Goal: Task Accomplishment & Management: Manage account settings

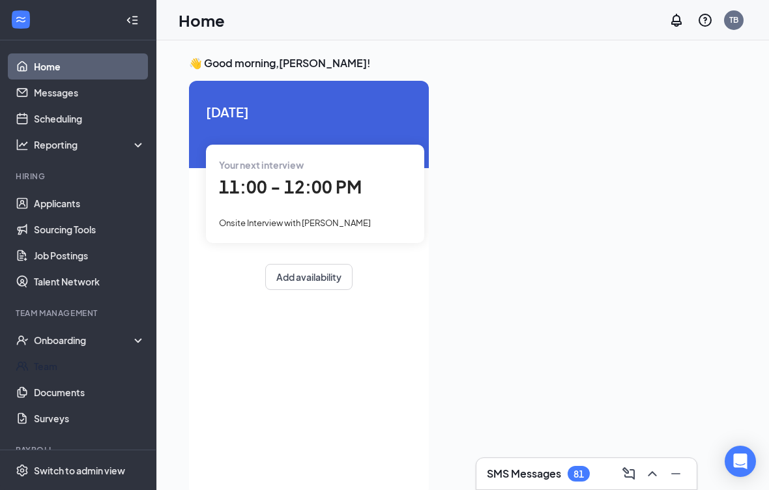
click at [52, 372] on link "Team" at bounding box center [89, 366] width 111 height 26
click at [50, 119] on link "Scheduling" at bounding box center [89, 119] width 111 height 26
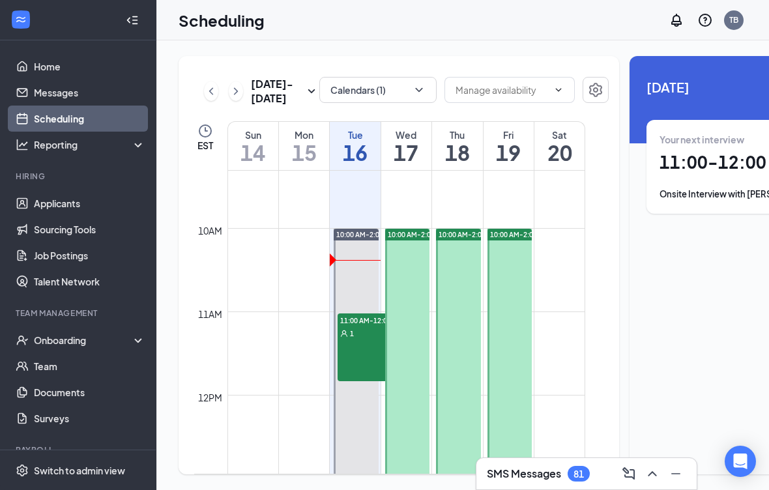
scroll to position [792, 0]
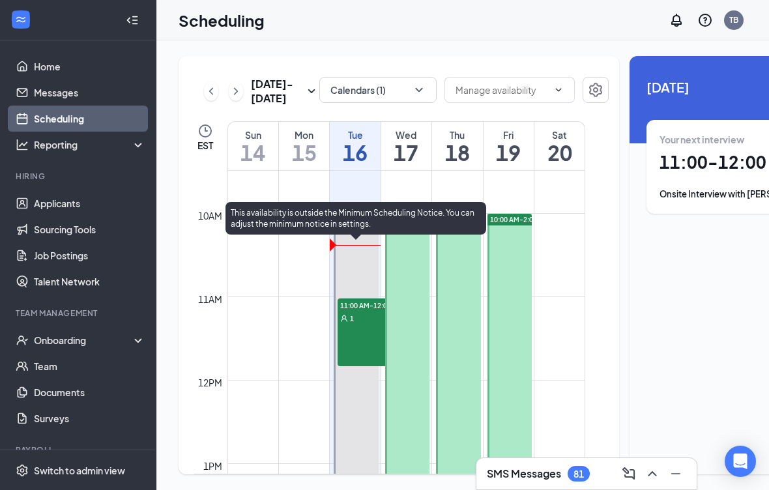
click at [361, 327] on link "10:00 AM-2:00 PM 11:00 AM-12:00 PM 1" at bounding box center [355, 380] width 48 height 334
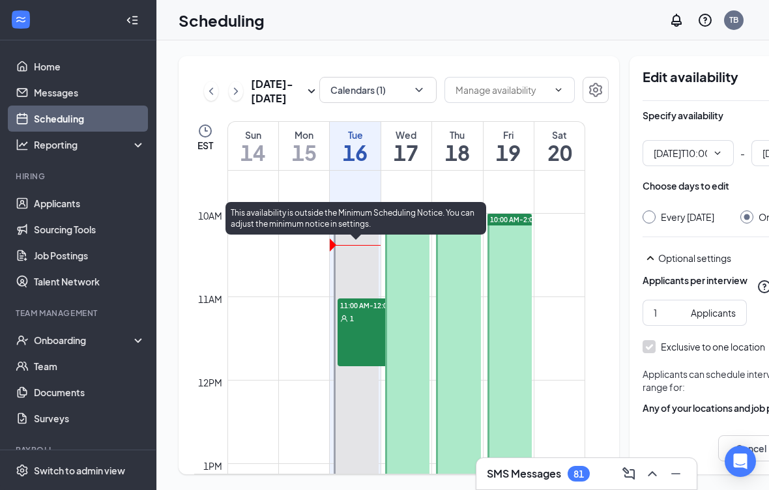
type input "10:00 AM"
type input "02:00 PM"
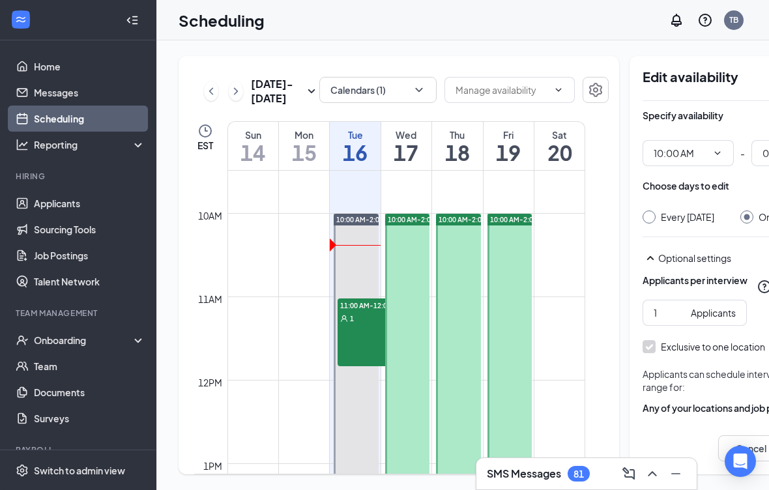
click at [359, 321] on link "10:00 AM-2:00 PM 11:00 AM-12:00 PM 1" at bounding box center [355, 380] width 48 height 334
click at [352, 336] on link "10:00 AM-2:00 PM 11:00 AM-12:00 PM 1" at bounding box center [355, 380] width 48 height 334
click at [365, 316] on link "10:00 AM-2:00 PM 11:00 AM-12:00 PM 1" at bounding box center [355, 380] width 48 height 334
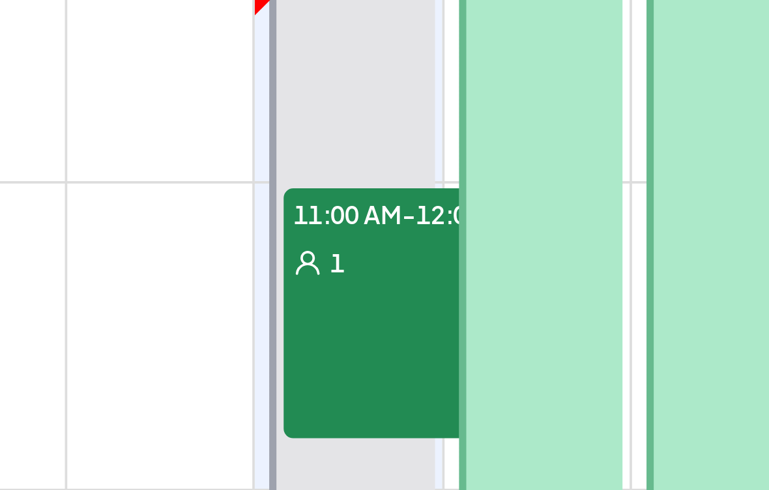
click at [331, 213] on link "10:00 AM-2:00 PM 11:00 AM-12:00 PM 1" at bounding box center [355, 380] width 48 height 334
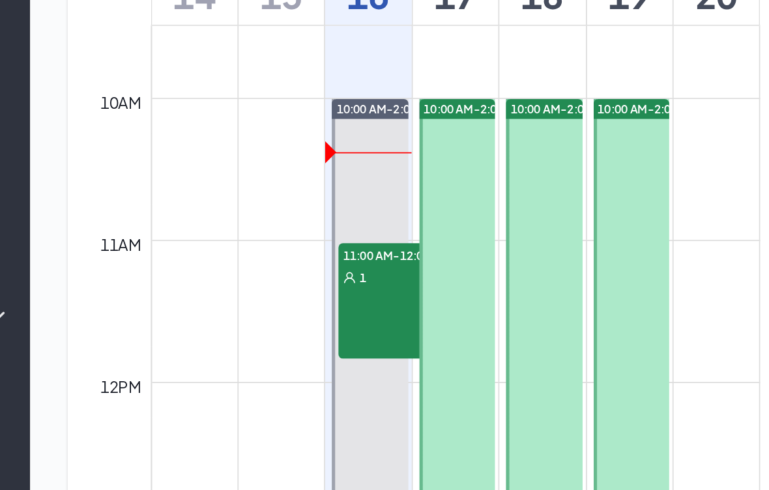
scroll to position [0, 0]
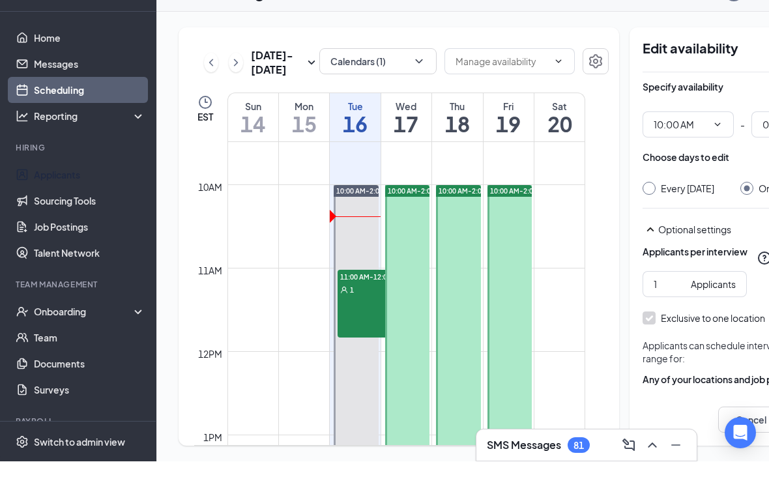
click at [61, 190] on link "Applicants" at bounding box center [89, 203] width 111 height 26
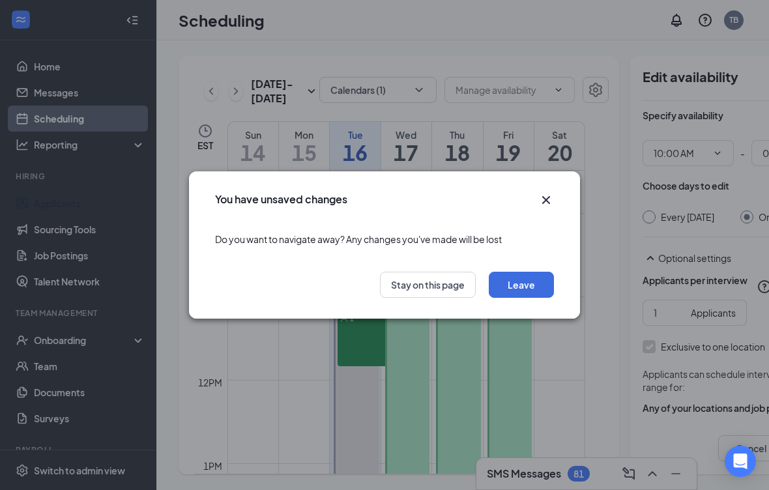
click at [521, 287] on button "Leave" at bounding box center [521, 285] width 65 height 26
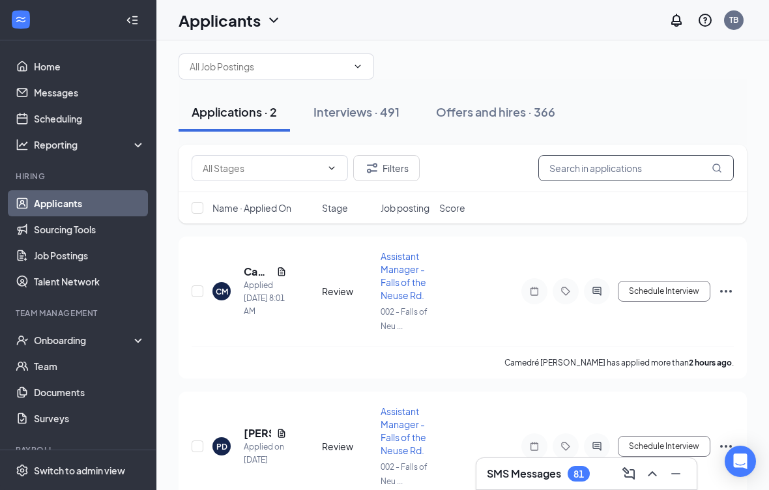
click at [636, 167] on input "text" at bounding box center [636, 168] width 196 height 26
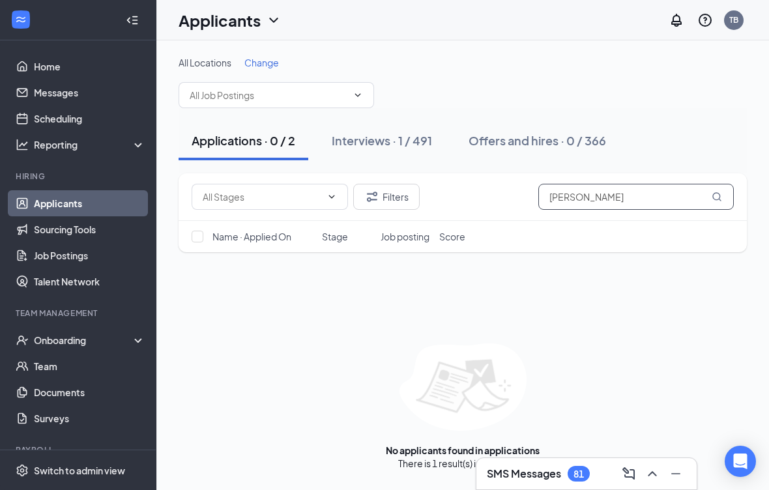
click at [650, 184] on input "[PERSON_NAME]" at bounding box center [636, 197] width 196 height 26
type input "[PERSON_NAME]"
click at [402, 132] on div "Interviews · 1 / 491" at bounding box center [382, 140] width 100 height 16
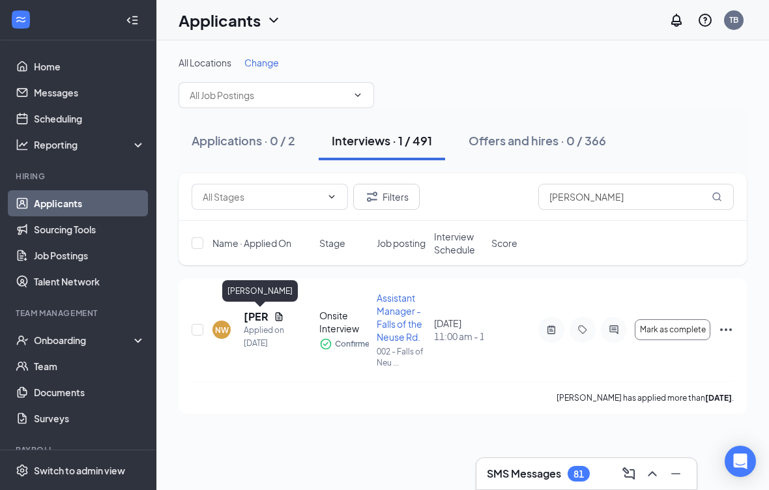
click at [250, 280] on div "[PERSON_NAME]" at bounding box center [260, 291] width 76 height 22
click at [257, 280] on div "[PERSON_NAME]" at bounding box center [260, 291] width 76 height 22
click at [262, 280] on div "[PERSON_NAME]" at bounding box center [260, 291] width 76 height 22
click at [728, 322] on icon "Ellipses" at bounding box center [726, 330] width 16 height 16
click at [398, 381] on div "[PERSON_NAME] has applied more than [DATE] ." at bounding box center [463, 397] width 542 height 33
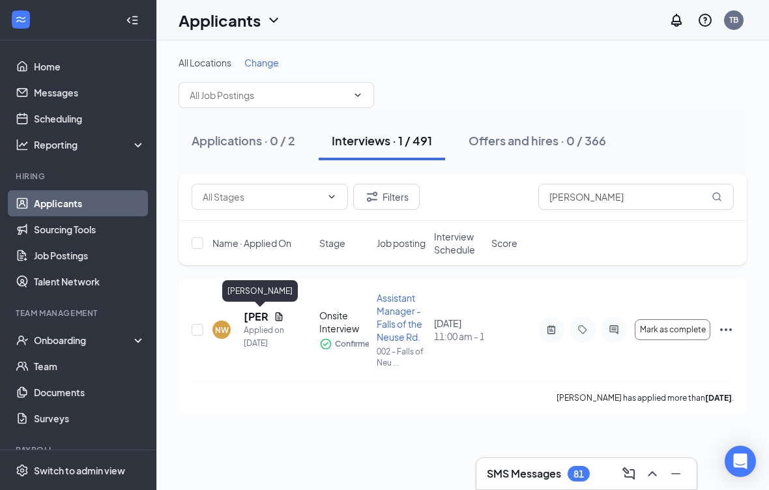
click at [259, 310] on h5 "[PERSON_NAME]" at bounding box center [256, 317] width 25 height 14
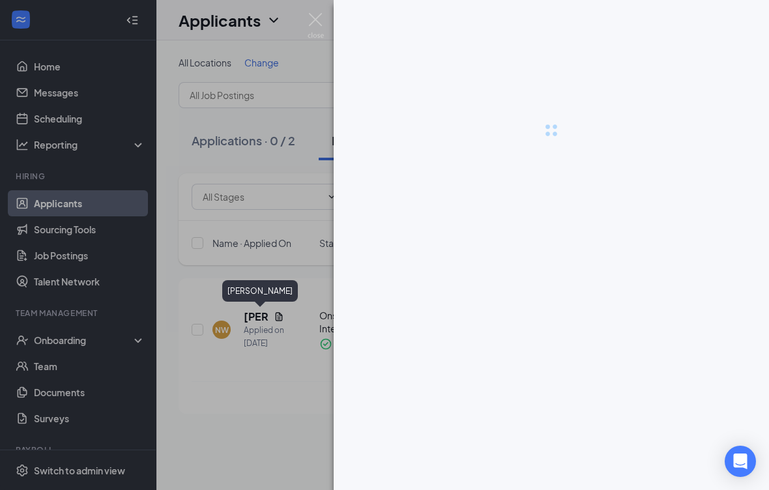
click at [260, 280] on div "[PERSON_NAME]" at bounding box center [260, 291] width 76 height 22
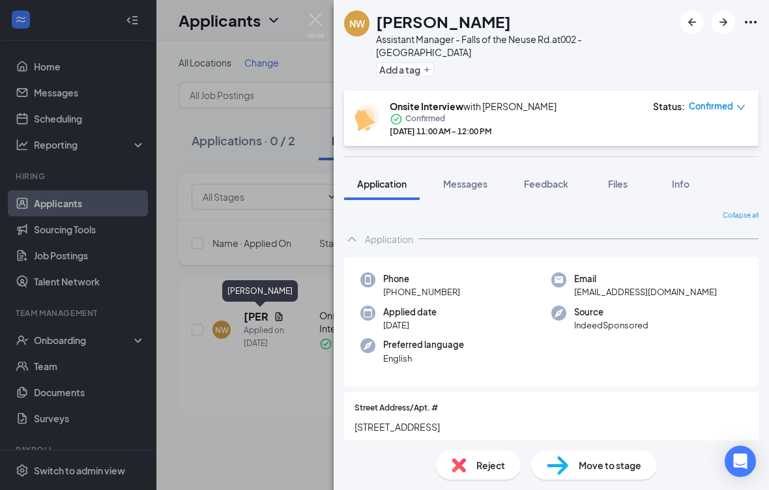
click at [623, 178] on span "Files" at bounding box center [618, 184] width 20 height 12
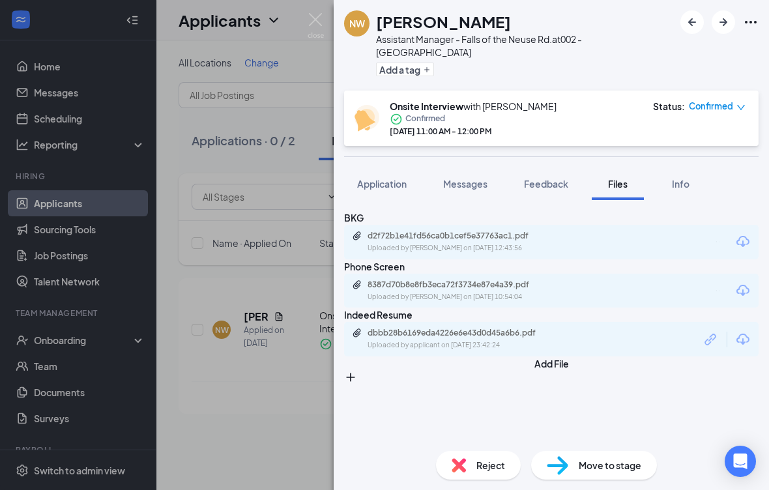
scroll to position [22, 0]
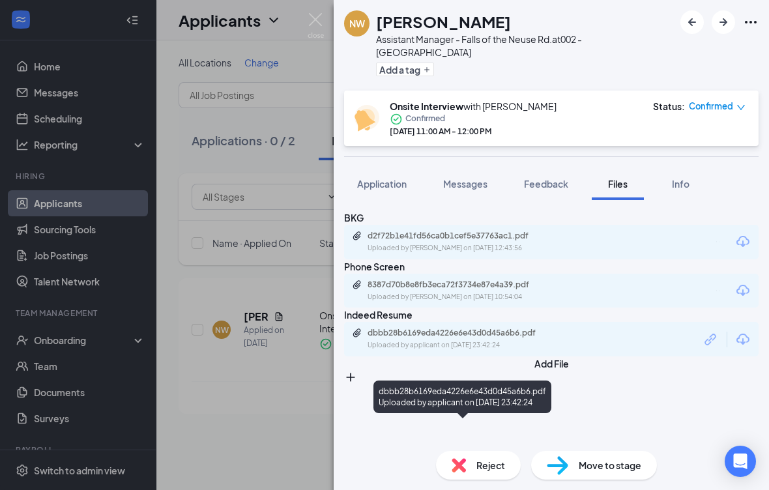
click at [507, 381] on div "dbbb28b6169eda4226e6e43d0d45a6b6.pdf Uploaded by applicant on [DATE] 23:42:24" at bounding box center [463, 397] width 178 height 33
click at [518, 381] on div "dbbb28b6169eda4226e6e43d0d45a6b6.pdf Uploaded by applicant on [DATE] 23:42:24" at bounding box center [463, 397] width 178 height 33
click at [471, 381] on div "dbbb28b6169eda4226e6e43d0d45a6b6.pdf Uploaded by applicant on [DATE] 23:42:24" at bounding box center [463, 397] width 178 height 33
click at [487, 381] on div "dbbb28b6169eda4226e6e43d0d45a6b6.pdf Uploaded by applicant on [DATE] 23:42:24" at bounding box center [463, 397] width 178 height 33
click at [483, 381] on div "dbbb28b6169eda4226e6e43d0d45a6b6.pdf Uploaded by applicant on [DATE] 23:42:24" at bounding box center [463, 397] width 178 height 33
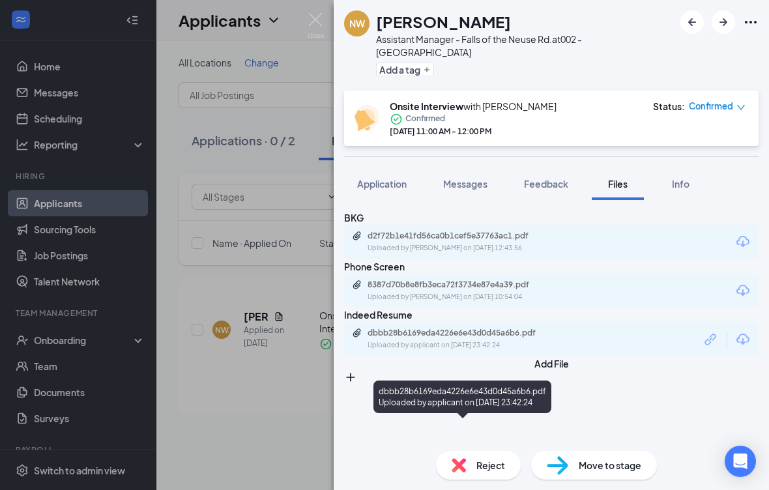
click at [492, 338] on div "dbbb28b6169eda4226e6e43d0d45a6b6.pdf" at bounding box center [459, 333] width 183 height 10
